Goal: Information Seeking & Learning: Understand process/instructions

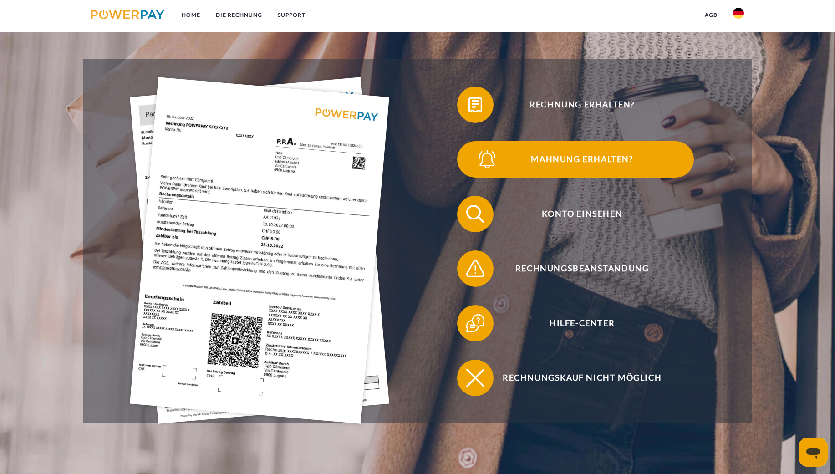
scroll to position [206, 0]
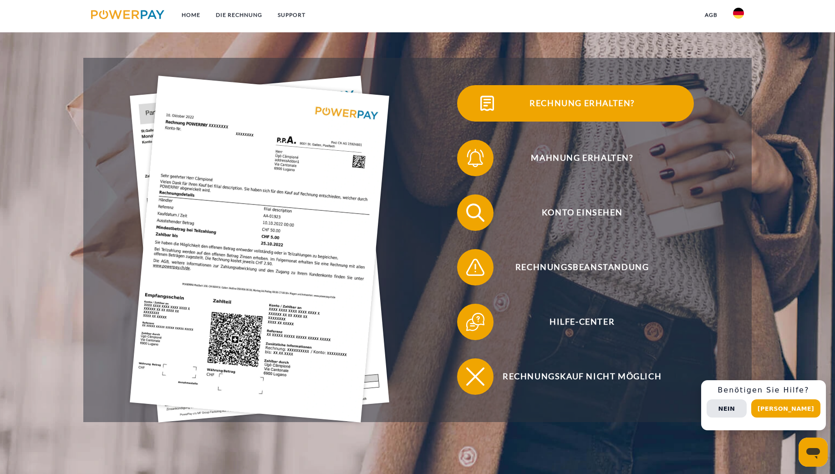
click at [605, 110] on span "Rechnung erhalten?" at bounding box center [581, 103] width 223 height 36
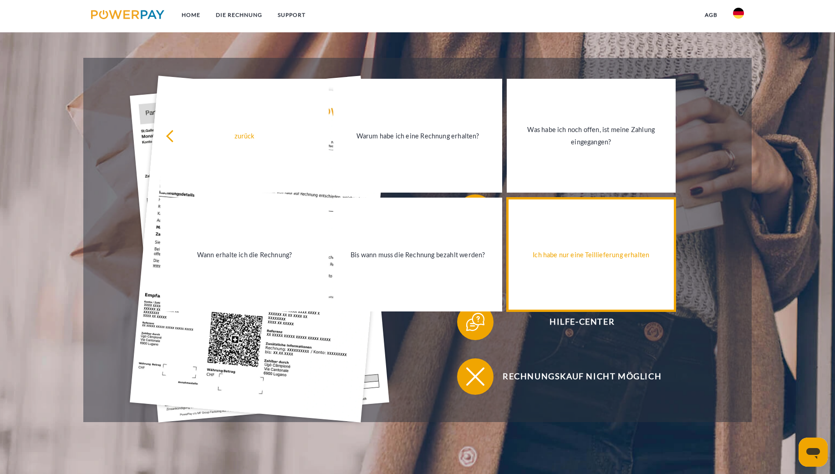
scroll to position [204, 0]
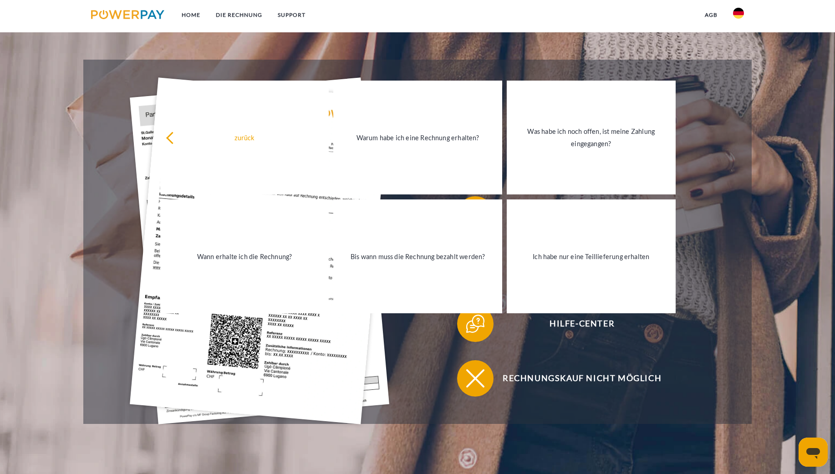
click at [767, 254] on header "Home DIE RECHNUNG SUPPORT" at bounding box center [417, 144] width 835 height 697
click at [531, 442] on header "Home DIE RECHNUNG SUPPORT" at bounding box center [417, 144] width 835 height 697
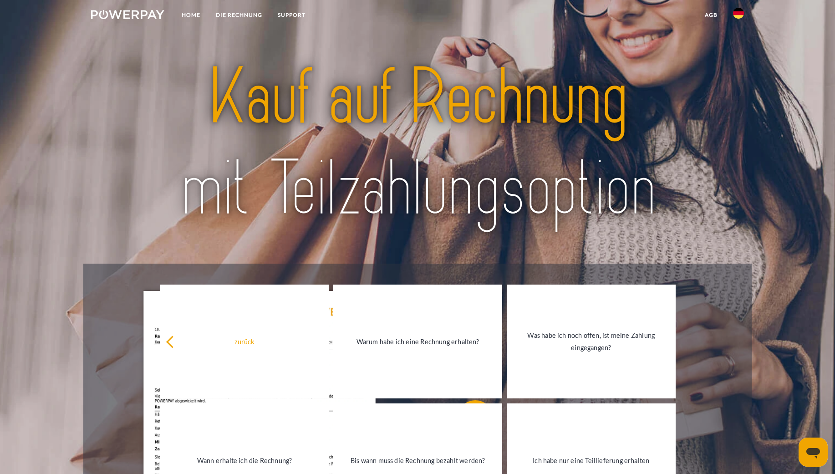
scroll to position [0, 0]
click at [188, 15] on link "Home" at bounding box center [191, 15] width 34 height 16
click at [187, 16] on link "Home" at bounding box center [191, 15] width 34 height 16
click at [143, 15] on img at bounding box center [127, 14] width 73 height 9
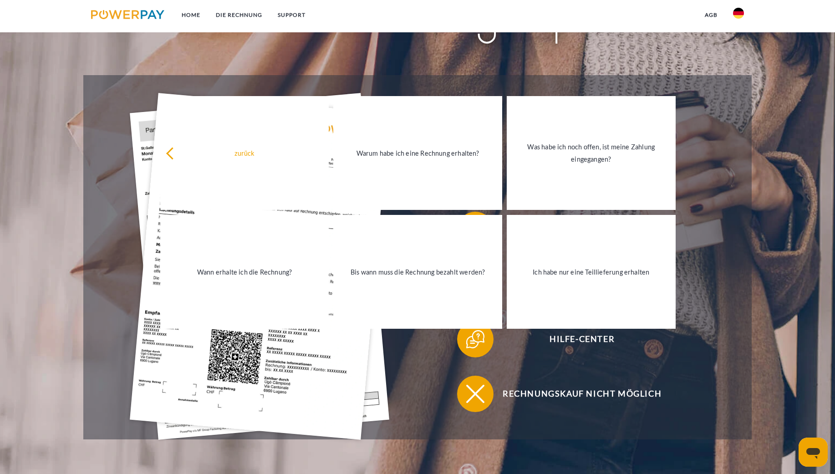
scroll to position [195, 0]
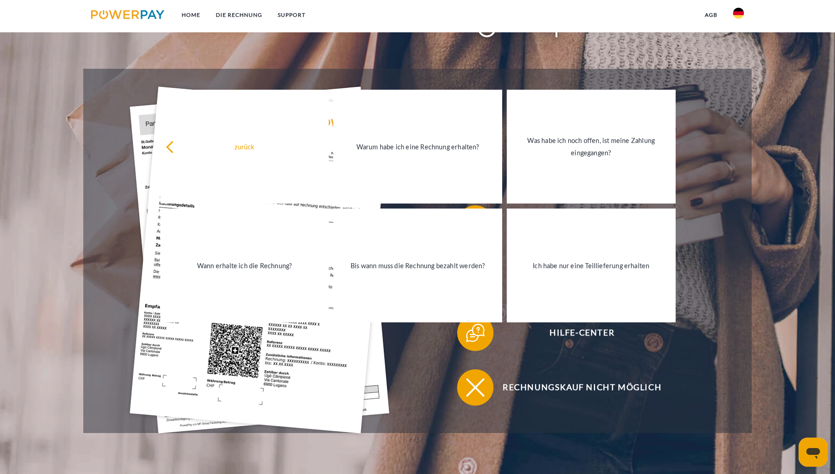
click at [715, 240] on div "Konto einsehen" at bounding box center [575, 223] width 316 height 55
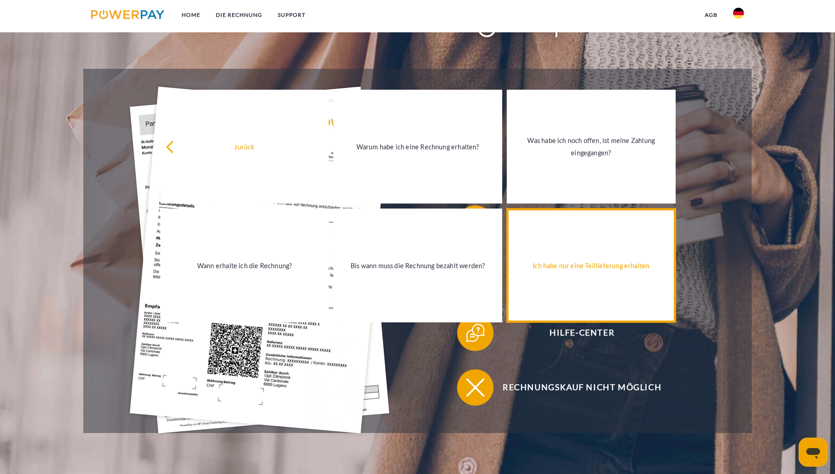
click at [656, 264] on div "Ich habe nur eine Teillieferung erhalten" at bounding box center [591, 265] width 158 height 12
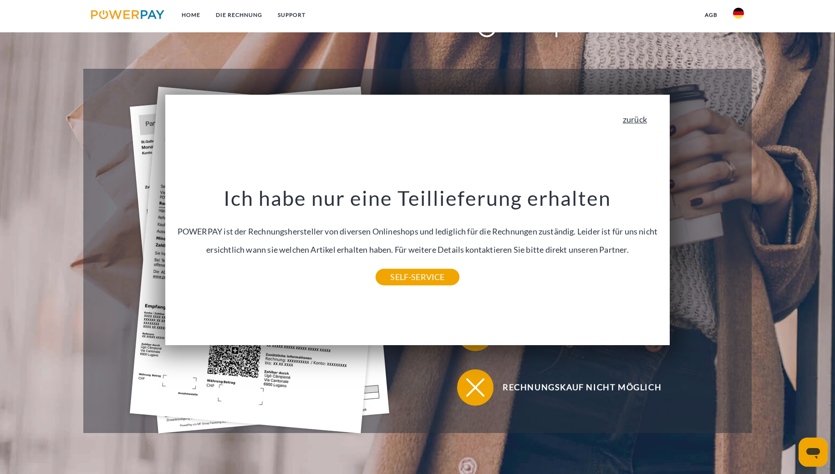
click at [641, 117] on link "zurück" at bounding box center [635, 119] width 24 height 8
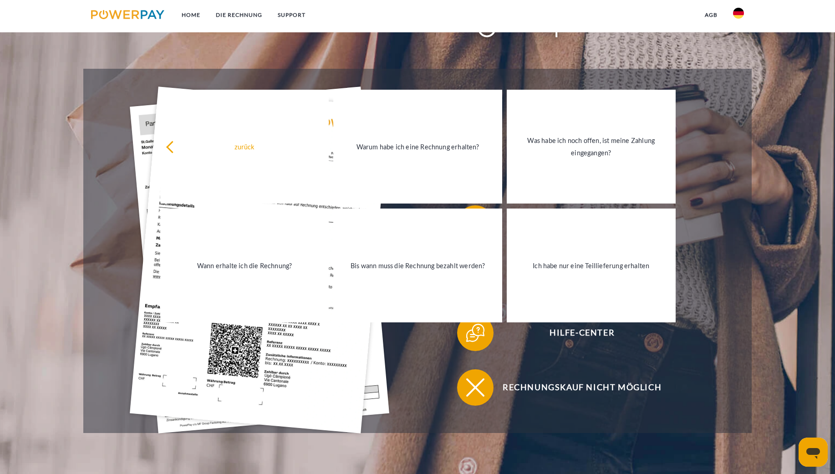
click at [717, 97] on div "Rechnung erhalten?" at bounding box center [575, 114] width 316 height 55
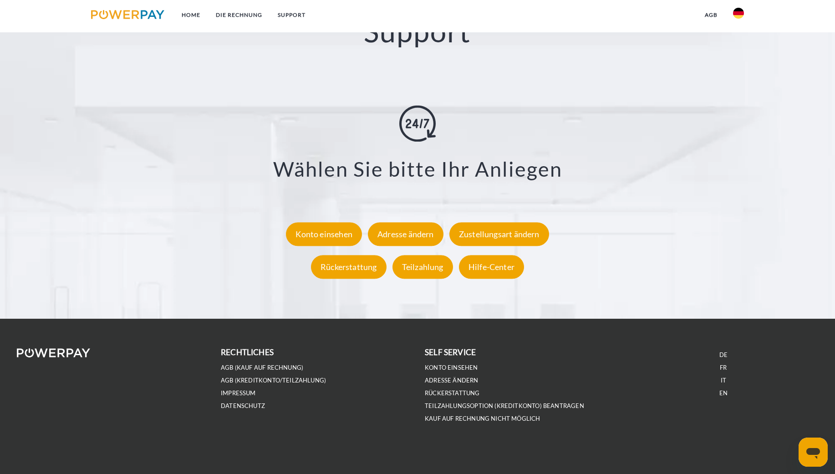
scroll to position [1731, 0]
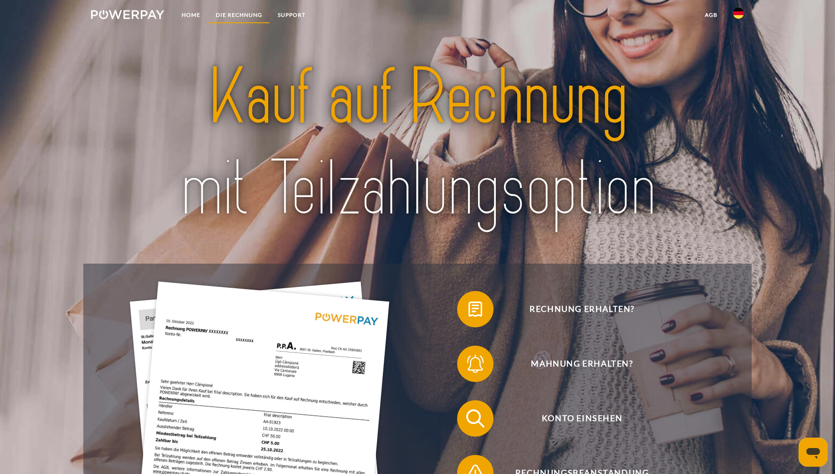
click at [225, 16] on link "DIE RECHNUNG" at bounding box center [239, 15] width 62 height 16
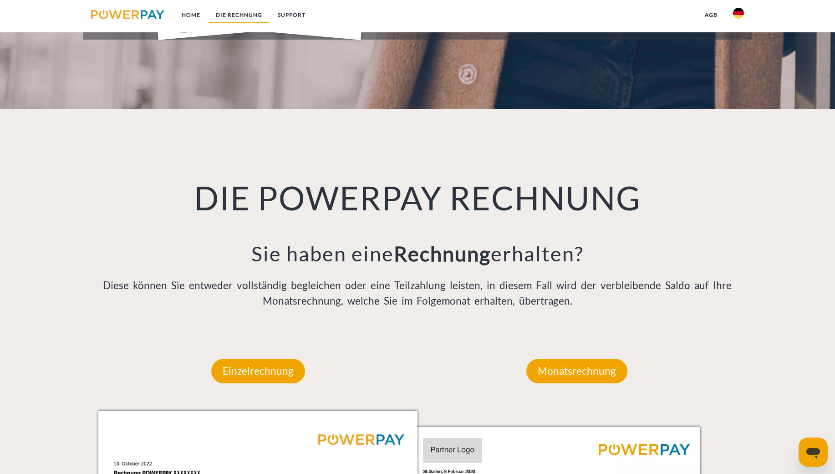
scroll to position [697, 0]
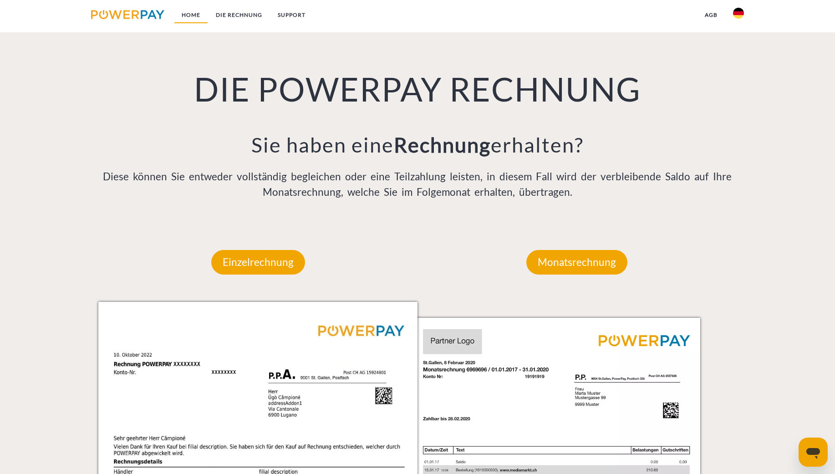
click at [190, 16] on link "Home" at bounding box center [191, 15] width 34 height 16
